Goal: Task Accomplishment & Management: Manage account settings

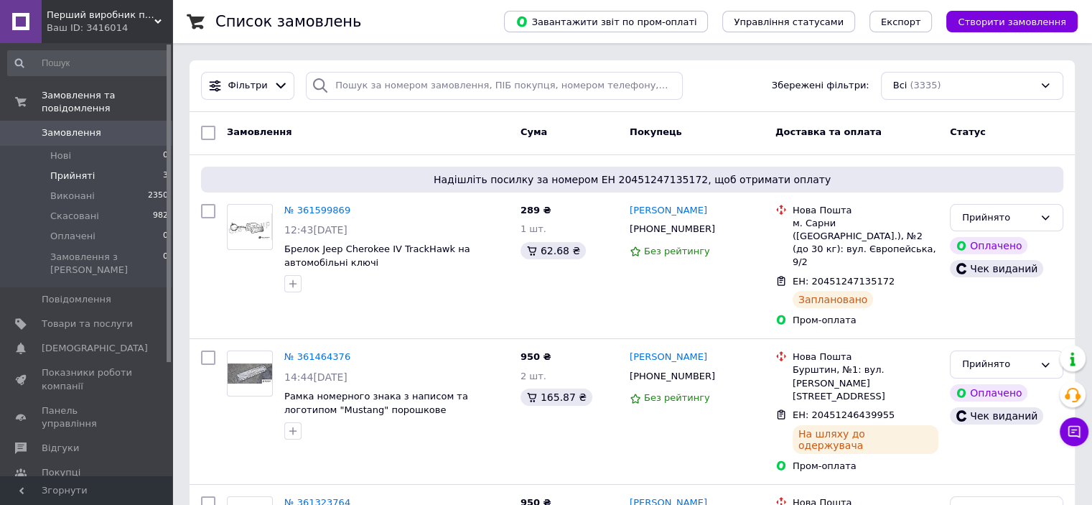
click at [70, 169] on span "Прийняті" at bounding box center [72, 175] width 45 height 13
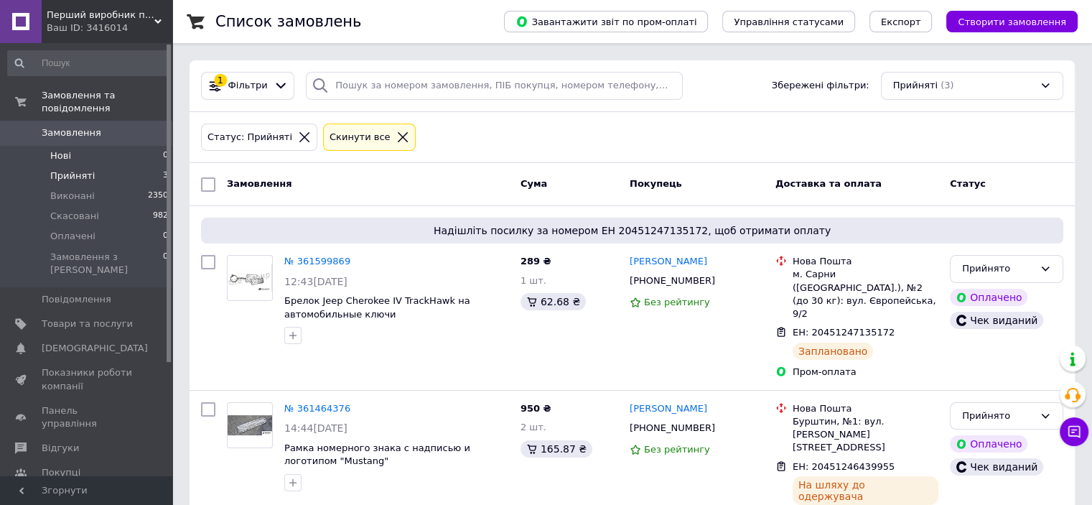
click at [63, 149] on span "Нові" at bounding box center [60, 155] width 21 height 13
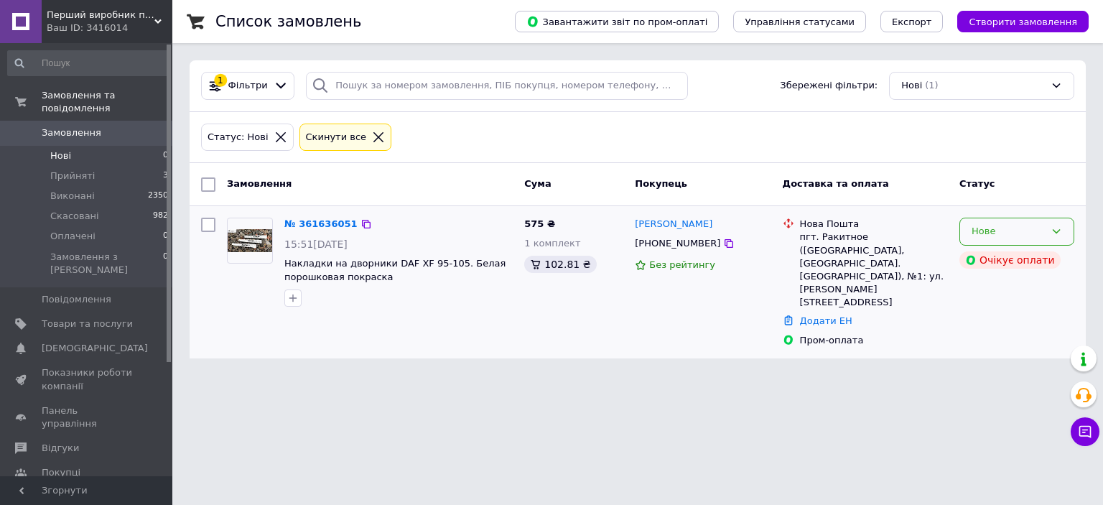
click at [994, 236] on div "Нове" at bounding box center [1008, 231] width 73 height 15
click at [991, 255] on li "Прийнято" at bounding box center [1016, 261] width 113 height 27
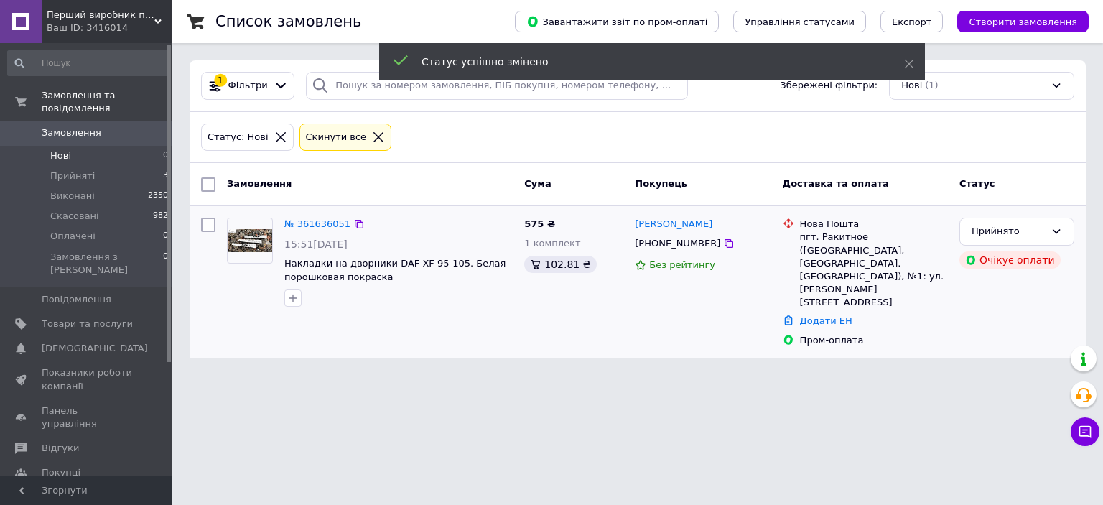
click at [316, 220] on link "№ 361636051" at bounding box center [317, 223] width 66 height 11
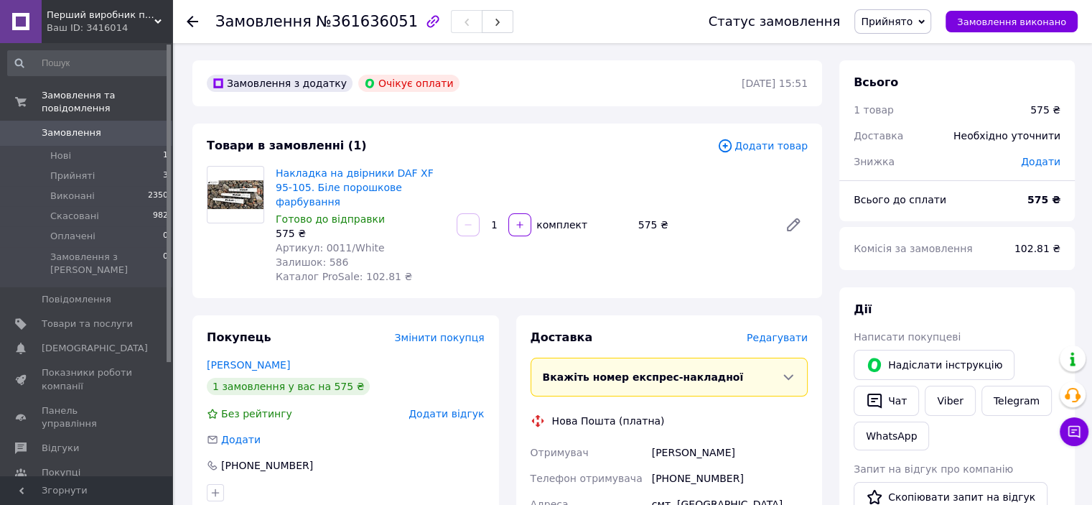
click at [674, 467] on div "[PHONE_NUMBER]" at bounding box center [730, 478] width 162 height 26
copy div "380980735085"
drag, startPoint x: 319, startPoint y: 233, endPoint x: 391, endPoint y: 233, distance: 71.8
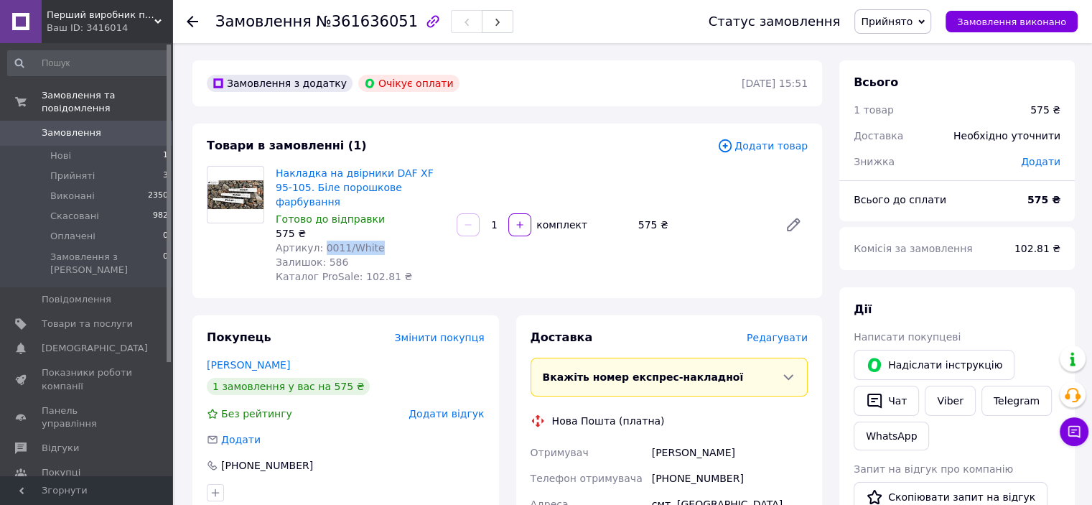
click at [391, 241] on div "Артикул: 0011/White" at bounding box center [360, 248] width 169 height 14
copy span "0011/White"
click at [702, 465] on div "[PHONE_NUMBER]" at bounding box center [730, 478] width 162 height 26
click at [692, 465] on div "[PHONE_NUMBER]" at bounding box center [730, 478] width 162 height 26
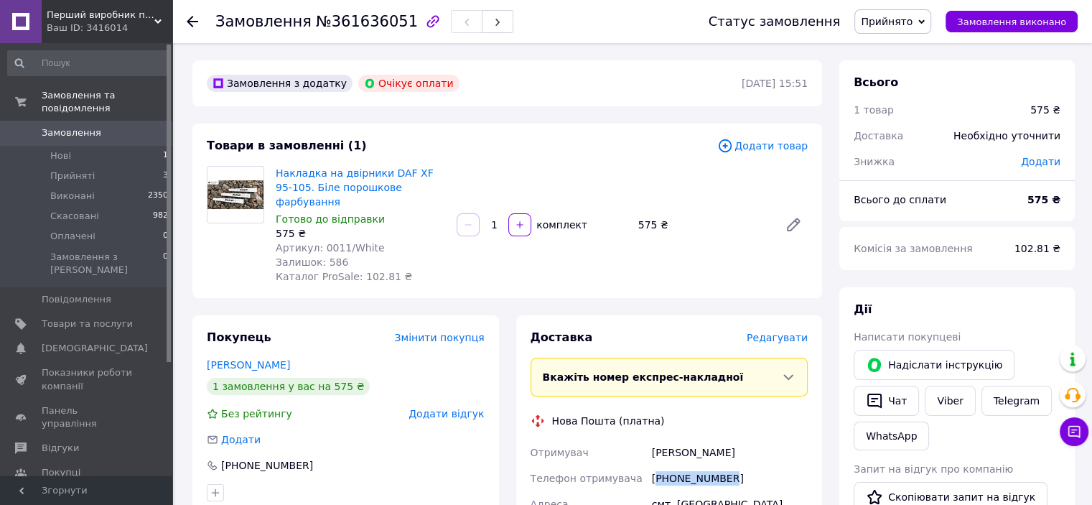
click at [692, 465] on div "[PHONE_NUMBER]" at bounding box center [730, 478] width 162 height 26
copy div "380980735085"
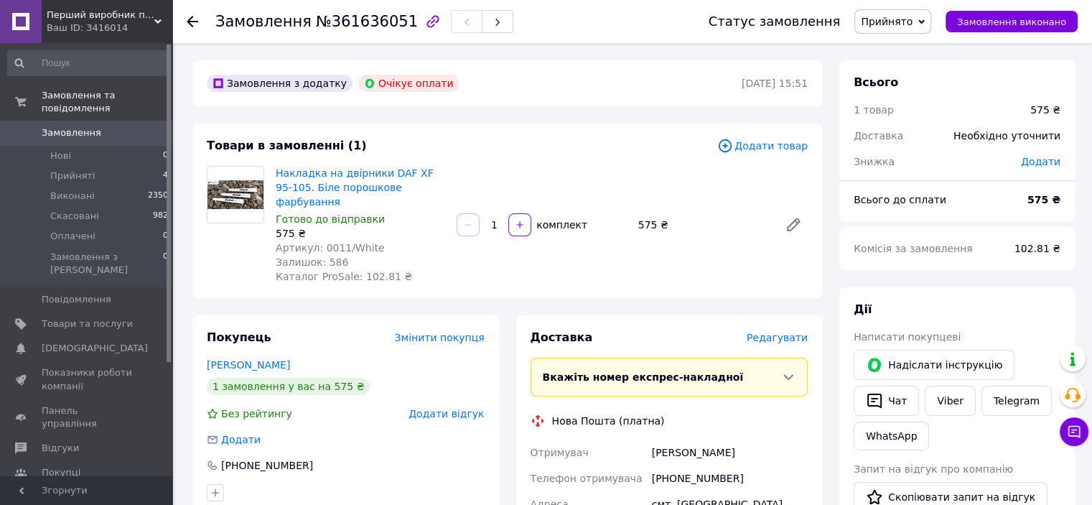
click at [55, 491] on span "Каталог ProSale" at bounding box center [81, 497] width 78 height 13
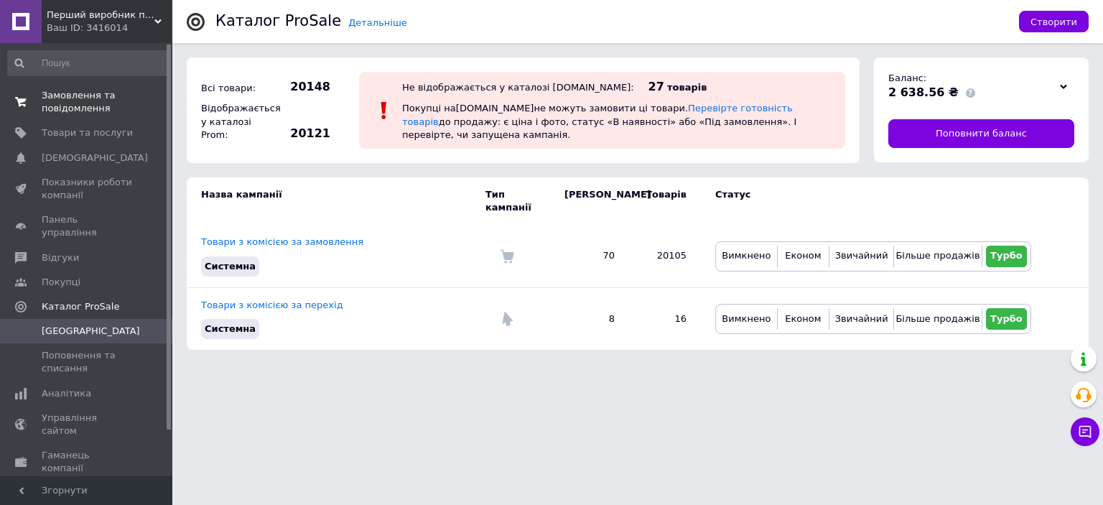
click at [67, 91] on span "Замовлення та повідомлення" at bounding box center [87, 102] width 91 height 26
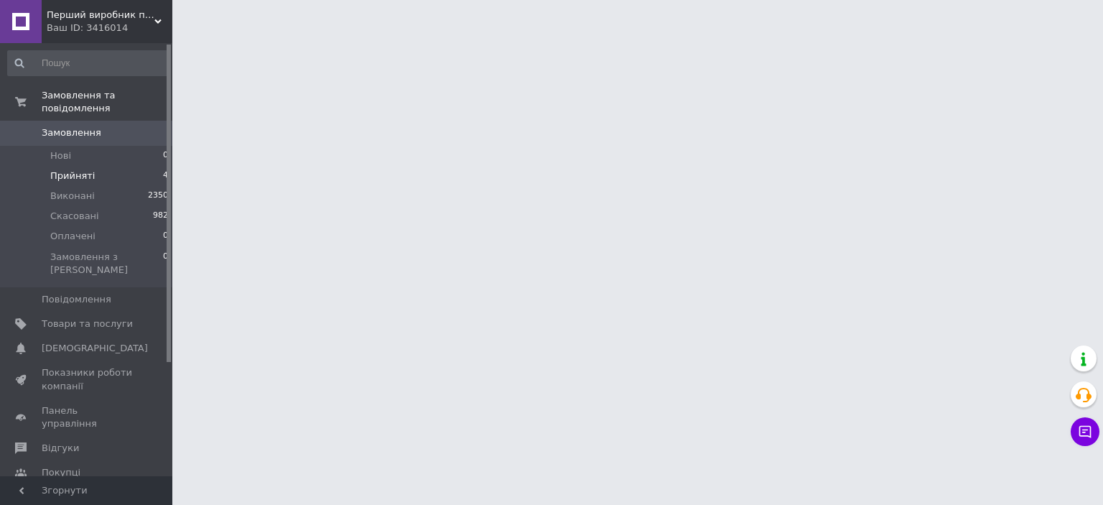
click at [83, 169] on span "Прийняті" at bounding box center [72, 175] width 45 height 13
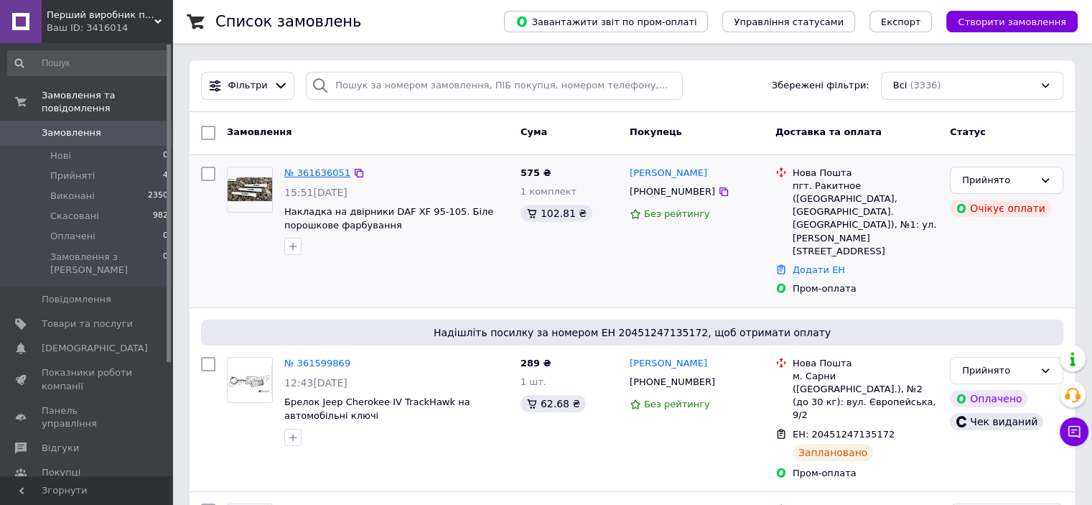
click at [300, 169] on link "№ 361636051" at bounding box center [317, 172] width 66 height 11
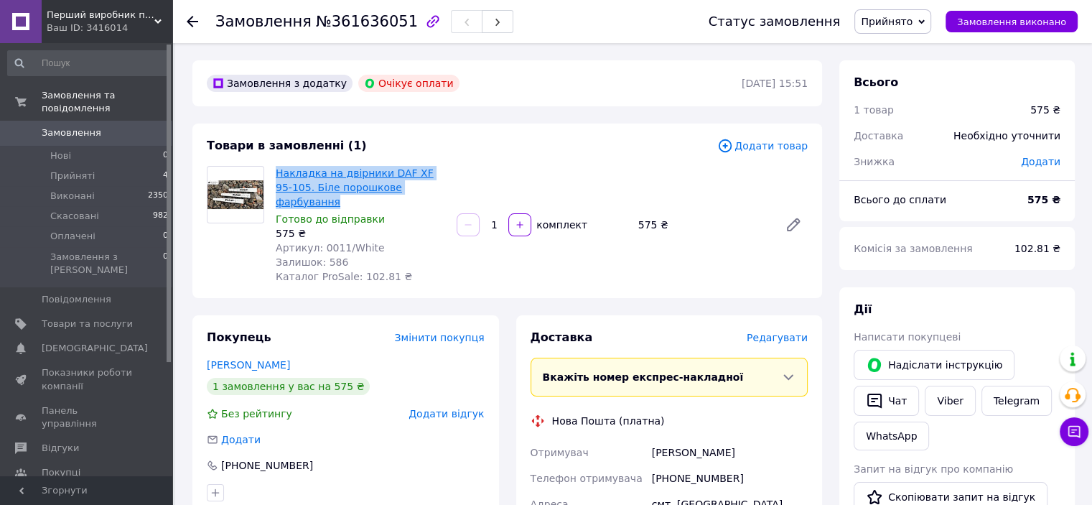
drag, startPoint x: 447, startPoint y: 189, endPoint x: 276, endPoint y: 175, distance: 170.8
click at [276, 175] on div "Накладка на двірники DAF XF 95-105. Біле порошкове фарбування Готово до відправ…" at bounding box center [360, 225] width 181 height 124
copy link "Накладка на двірники DAF XF 95-105. Біле порошкове фарбування"
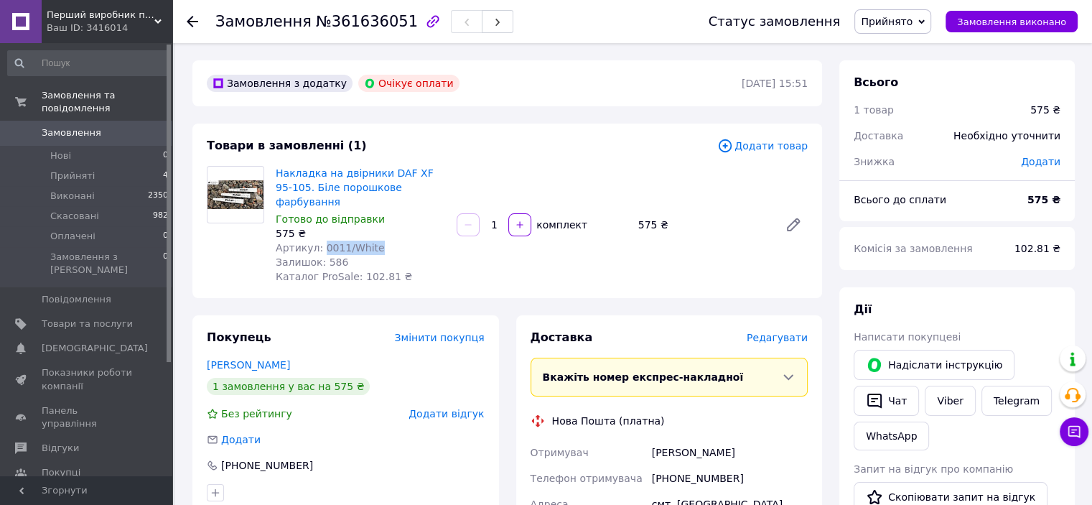
drag, startPoint x: 320, startPoint y: 231, endPoint x: 395, endPoint y: 229, distance: 75.4
click at [395, 241] on div "Артикул: 0011/White" at bounding box center [360, 248] width 169 height 14
copy span "0011/White"
drag, startPoint x: 644, startPoint y: 433, endPoint x: 743, endPoint y: 446, distance: 99.9
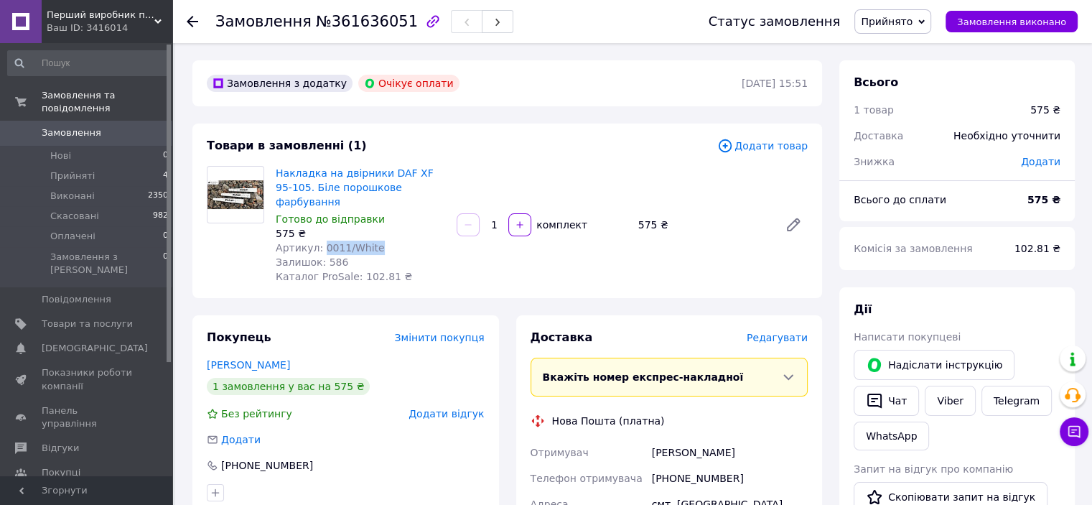
copy div "Отримувач Богданець Сергій"
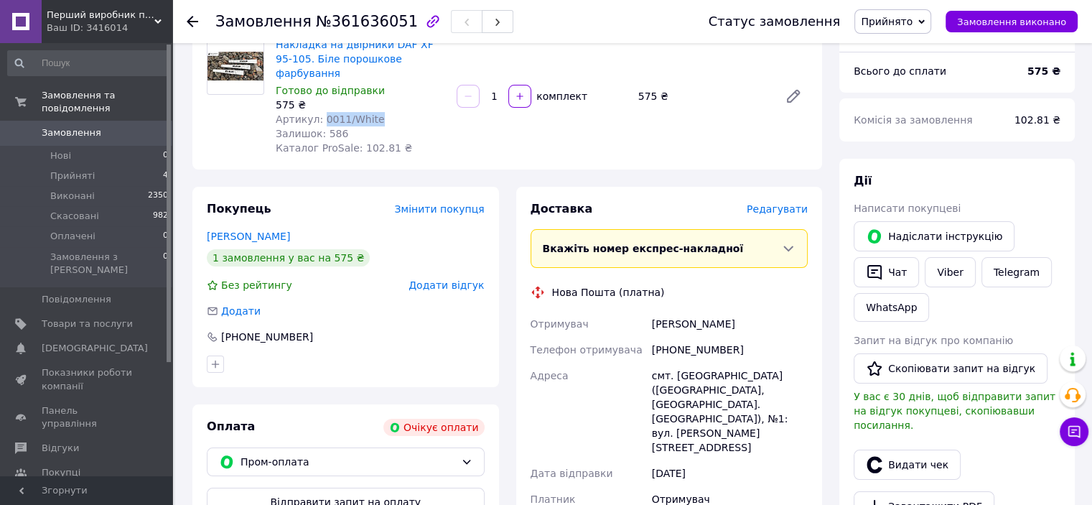
scroll to position [144, 0]
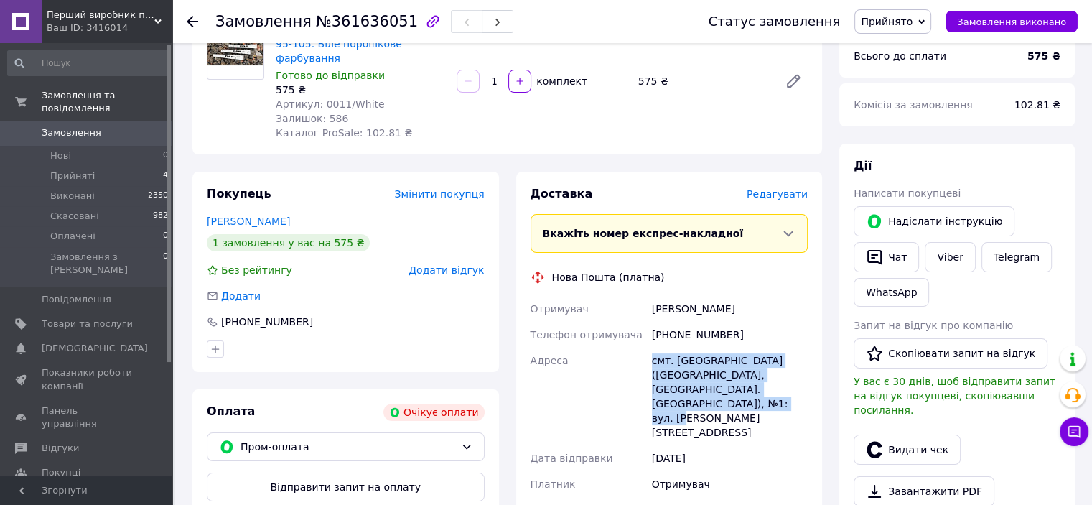
drag, startPoint x: 649, startPoint y: 345, endPoint x: 806, endPoint y: 378, distance: 160.0
click at [806, 378] on div "Отримувач Богданець Сергій Телефон отримувача +380980735085 Адреса смт. Рокитне…" at bounding box center [670, 409] width 284 height 227
copy div "Адреса смт. Рокитне (Рівненська обл., Сарненський р-н. Рокитнівська сільрада), …"
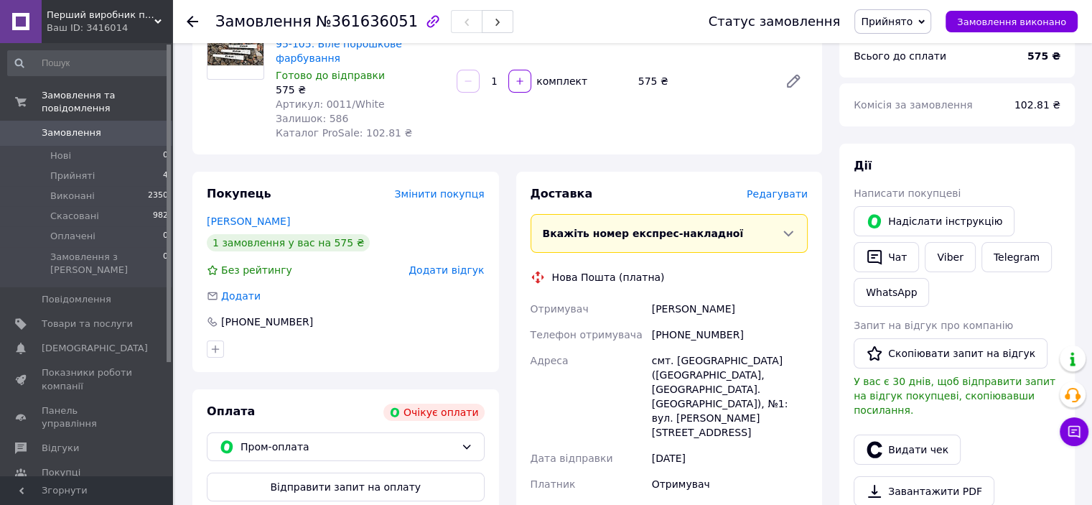
click at [701, 322] on div "[PHONE_NUMBER]" at bounding box center [730, 335] width 162 height 26
copy div "380980735085"
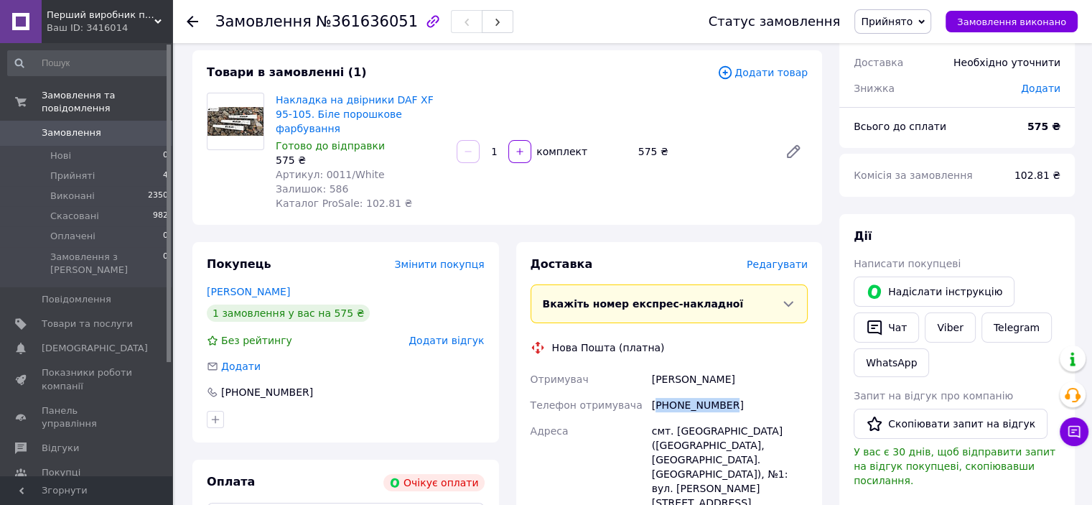
scroll to position [72, 0]
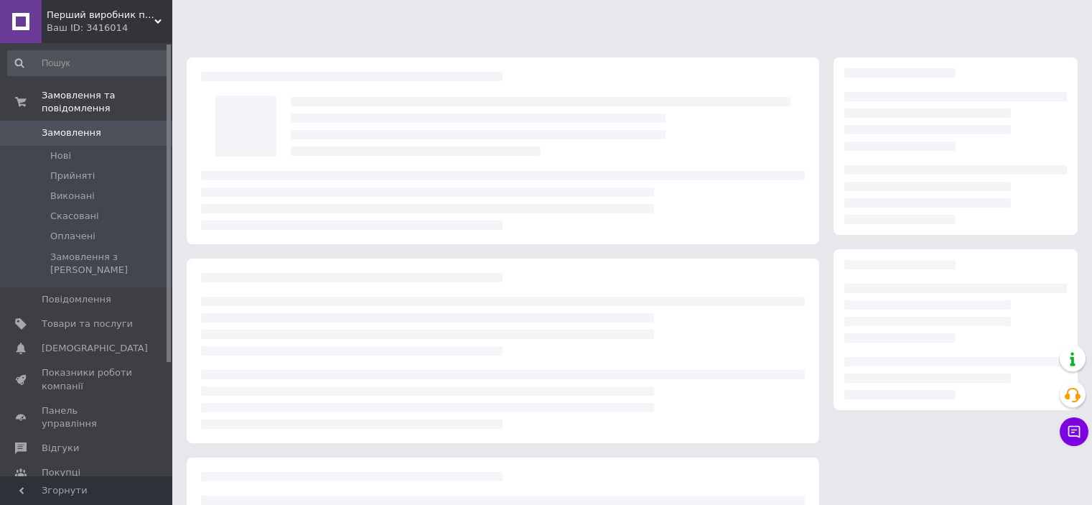
scroll to position [72, 0]
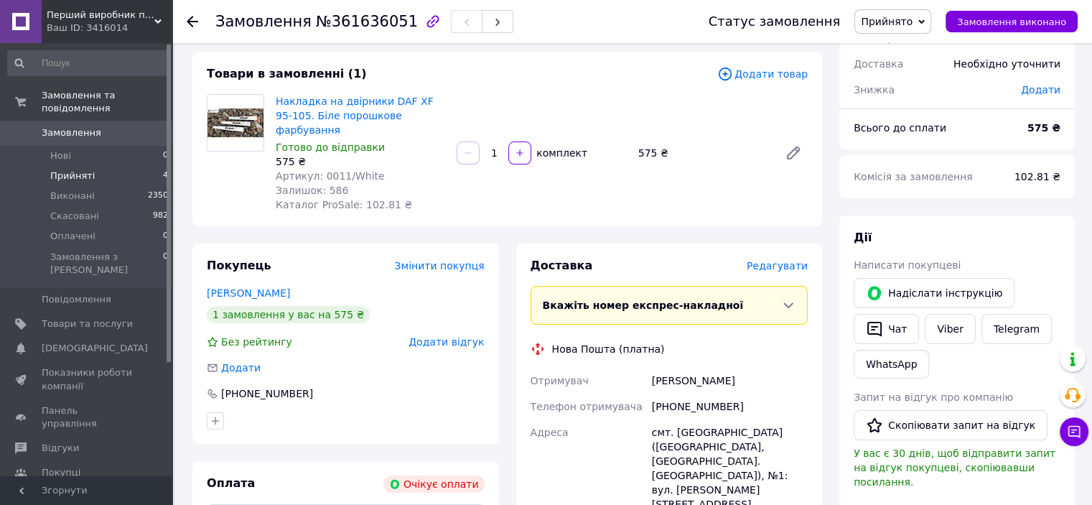
click at [75, 169] on span "Прийняті" at bounding box center [72, 175] width 45 height 13
